Goal: Information Seeking & Learning: Find specific fact

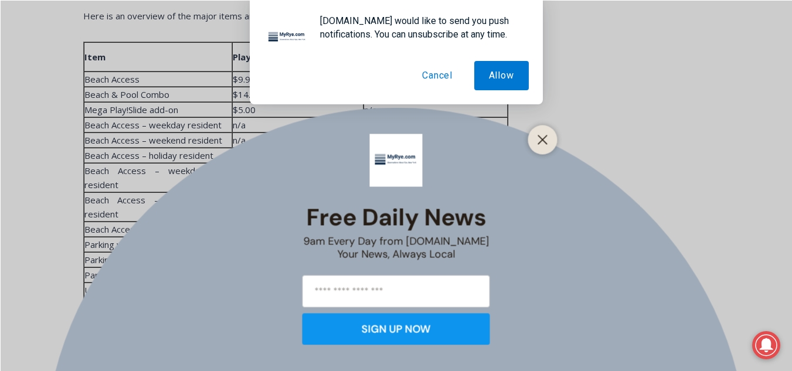
scroll to position [2184, 0]
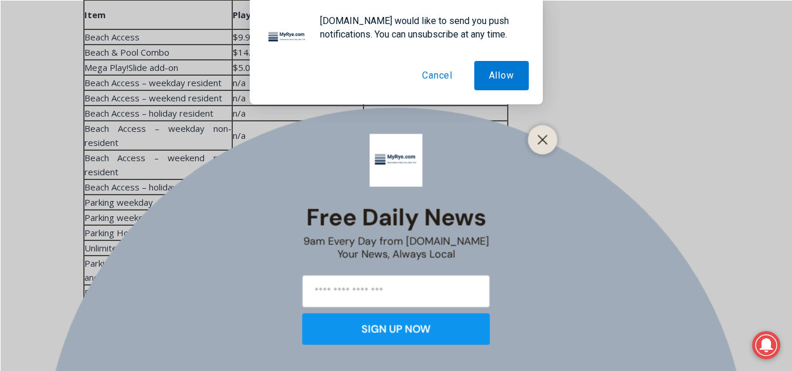
click at [445, 79] on button "Cancel" at bounding box center [437, 75] width 60 height 29
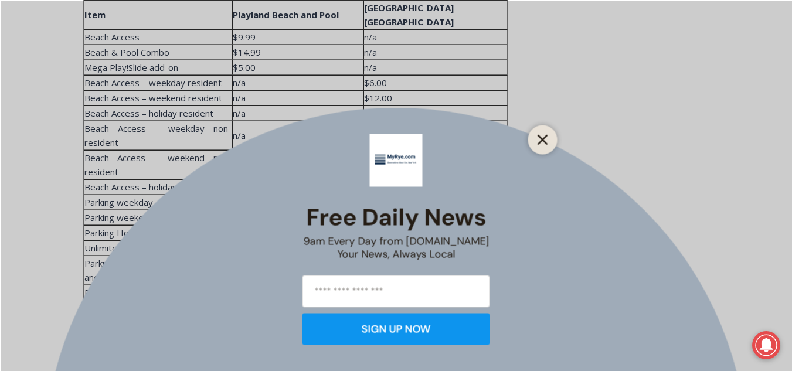
click at [543, 135] on icon "Close" at bounding box center [542, 139] width 11 height 11
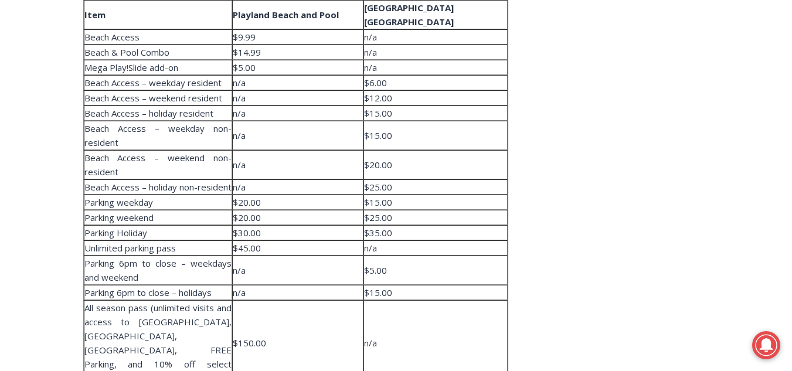
click at [649, 202] on aside "TRANSLATE Arabic Chichewa Chinese (Simplified) Croatian Dutch English French Ge…" at bounding box center [624, 70] width 170 height 3859
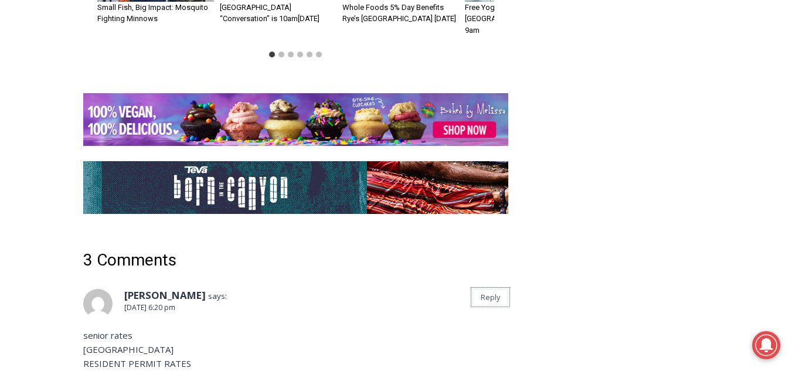
scroll to position [3381, 0]
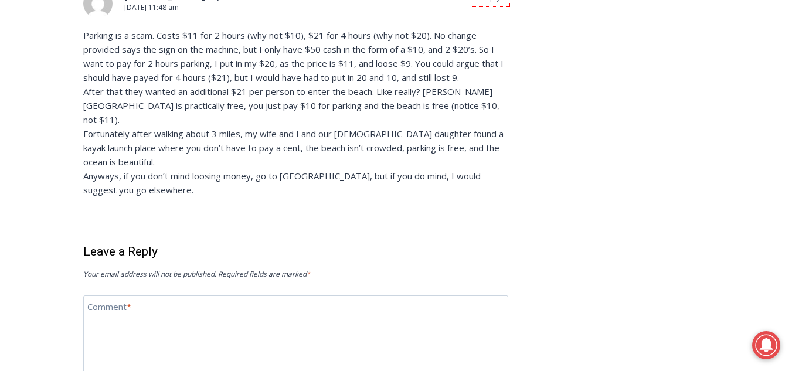
scroll to position [3545, 0]
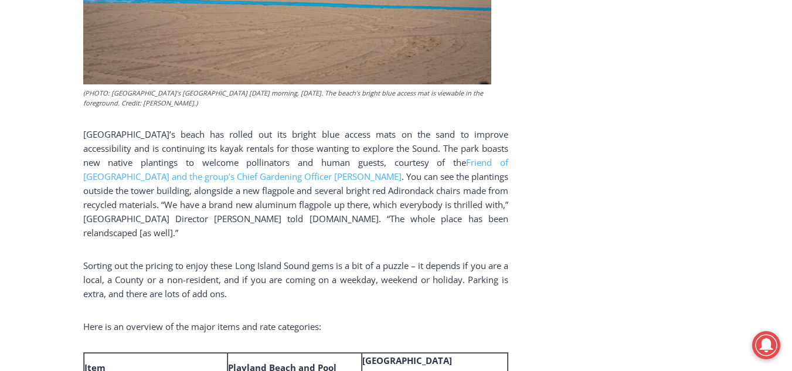
scroll to position [2155, 0]
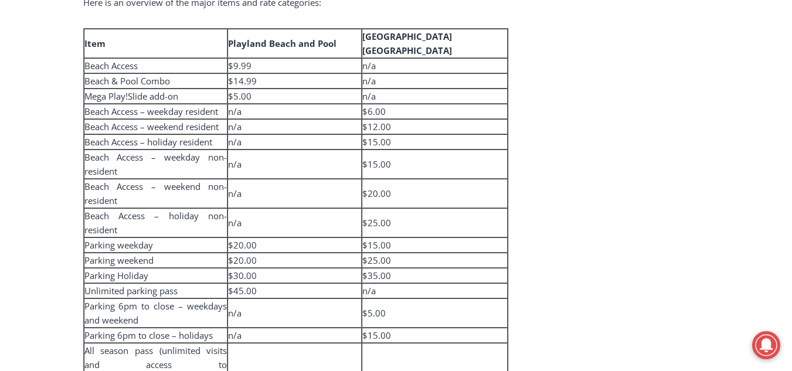
click at [676, 230] on aside "TRANSLATE Arabic Chichewa Chinese (Simplified) Croatian Dutch English French Ge…" at bounding box center [624, 112] width 170 height 3887
click at [588, 183] on aside "TRANSLATE Arabic Chichewa Chinese (Simplified) Croatian Dutch English French Ge…" at bounding box center [624, 112] width 170 height 3887
click at [497, 58] on td "$15.00" at bounding box center [435, 43] width 146 height 29
click at [561, 220] on aside "TRANSLATE Arabic Chichewa Chinese (Simplified) Croatian Dutch English French Ge…" at bounding box center [624, 112] width 170 height 3887
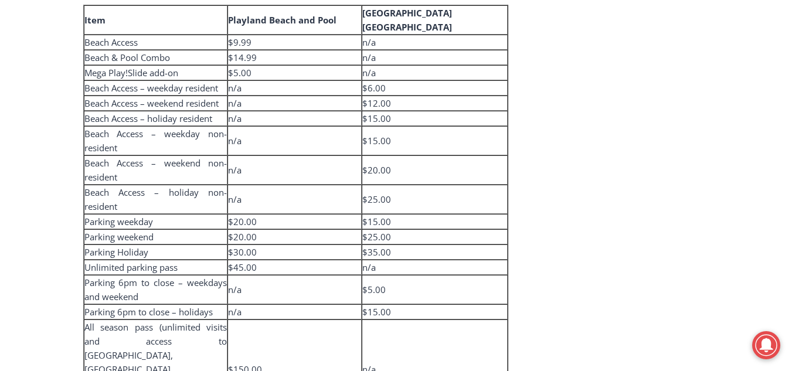
scroll to position [2061, 0]
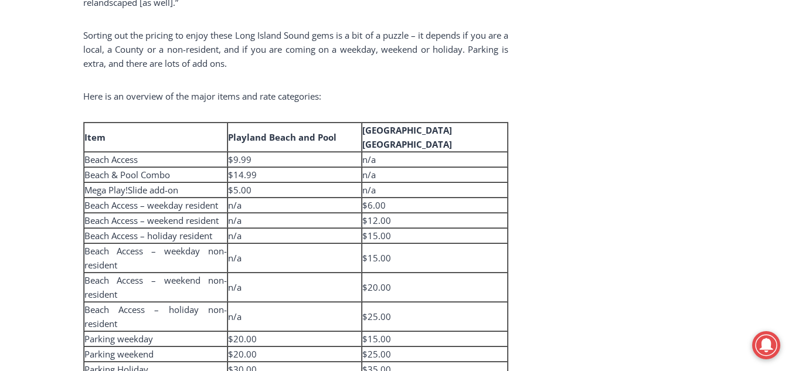
click at [635, 54] on aside "TRANSLATE Arabic Chichewa Chinese (Simplified) Croatian Dutch English French Ge…" at bounding box center [624, 206] width 170 height 3887
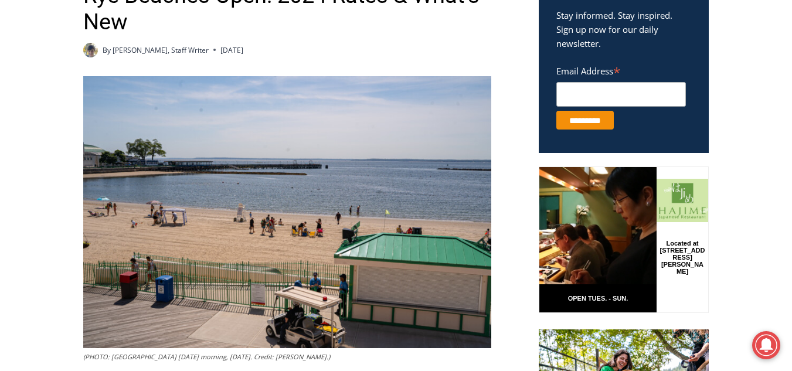
scroll to position [117, 0]
